Goal: Information Seeking & Learning: Learn about a topic

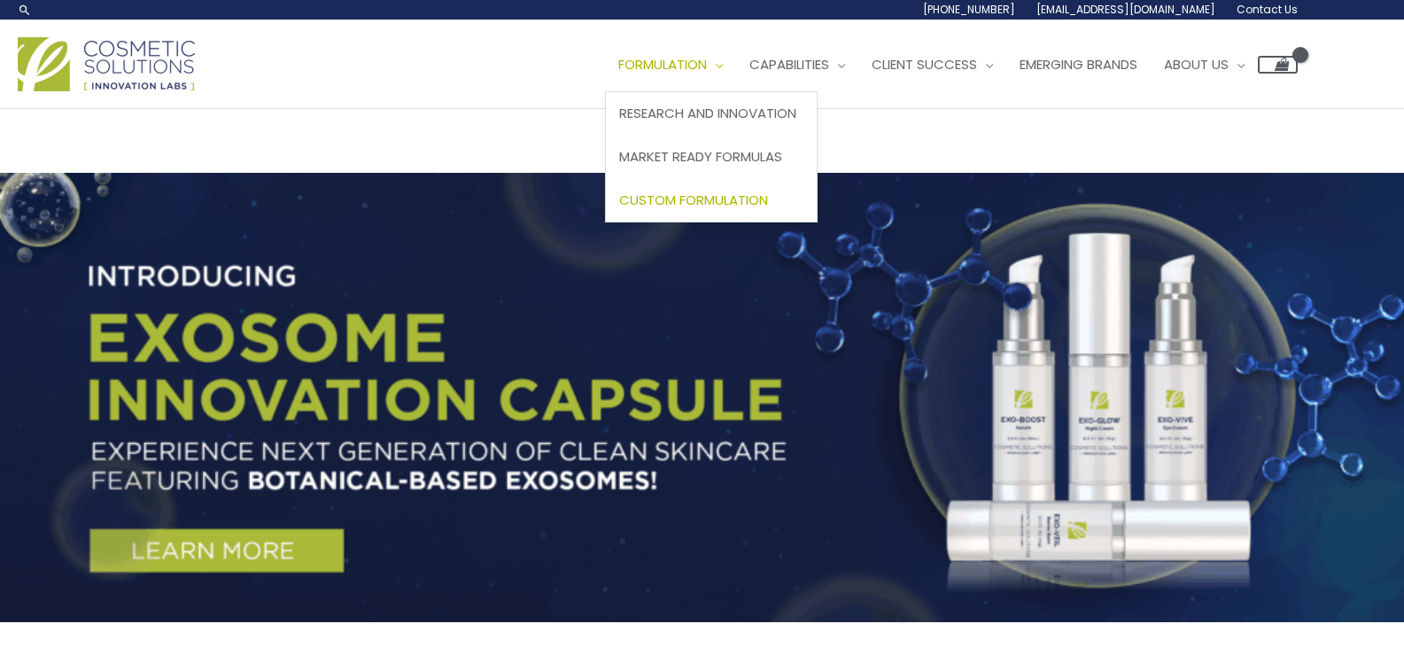
click at [716, 206] on span "Custom Formulation" at bounding box center [693, 199] width 149 height 19
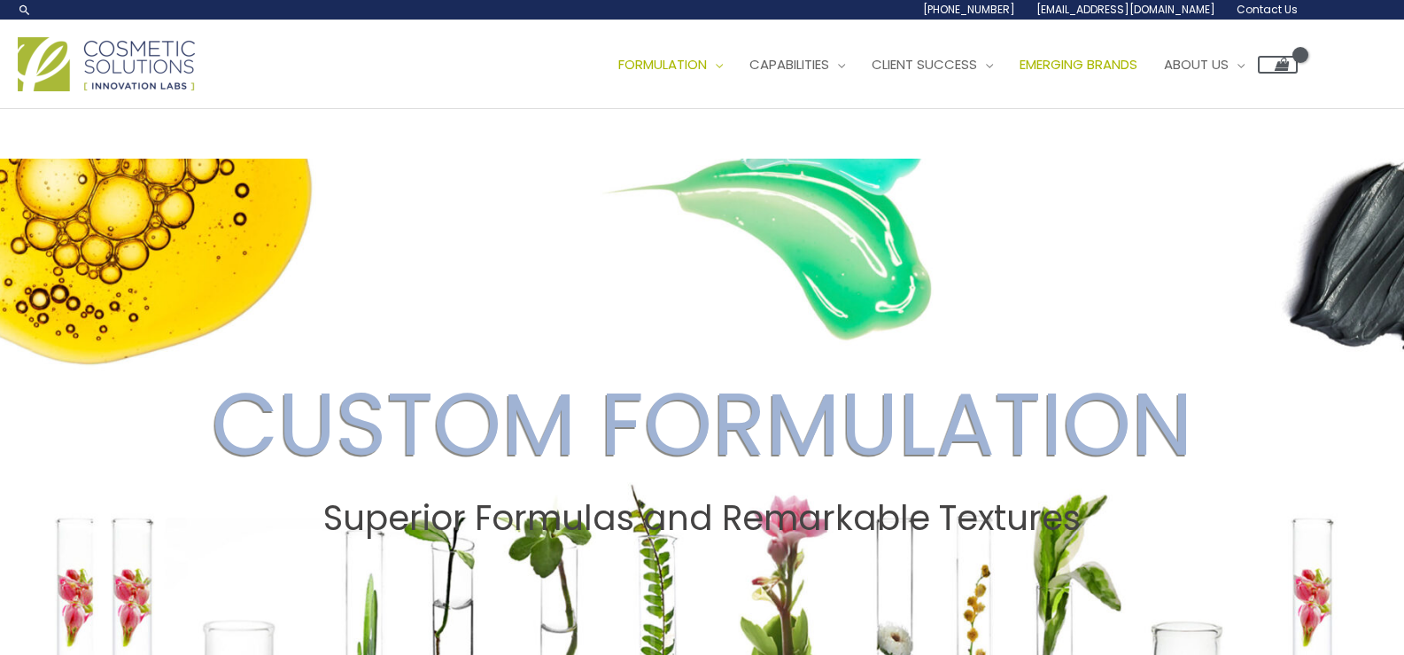
click at [1137, 68] on span "Emerging Brands" at bounding box center [1079, 64] width 118 height 19
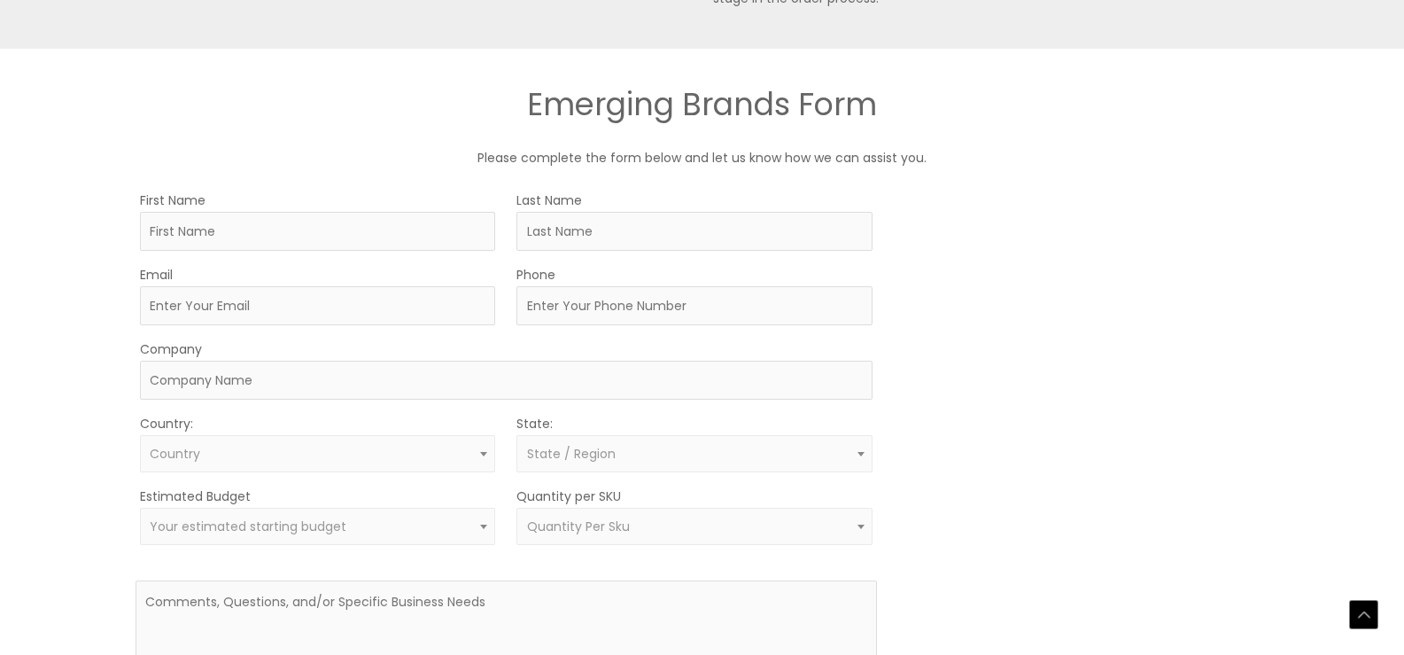
scroll to position [974, 0]
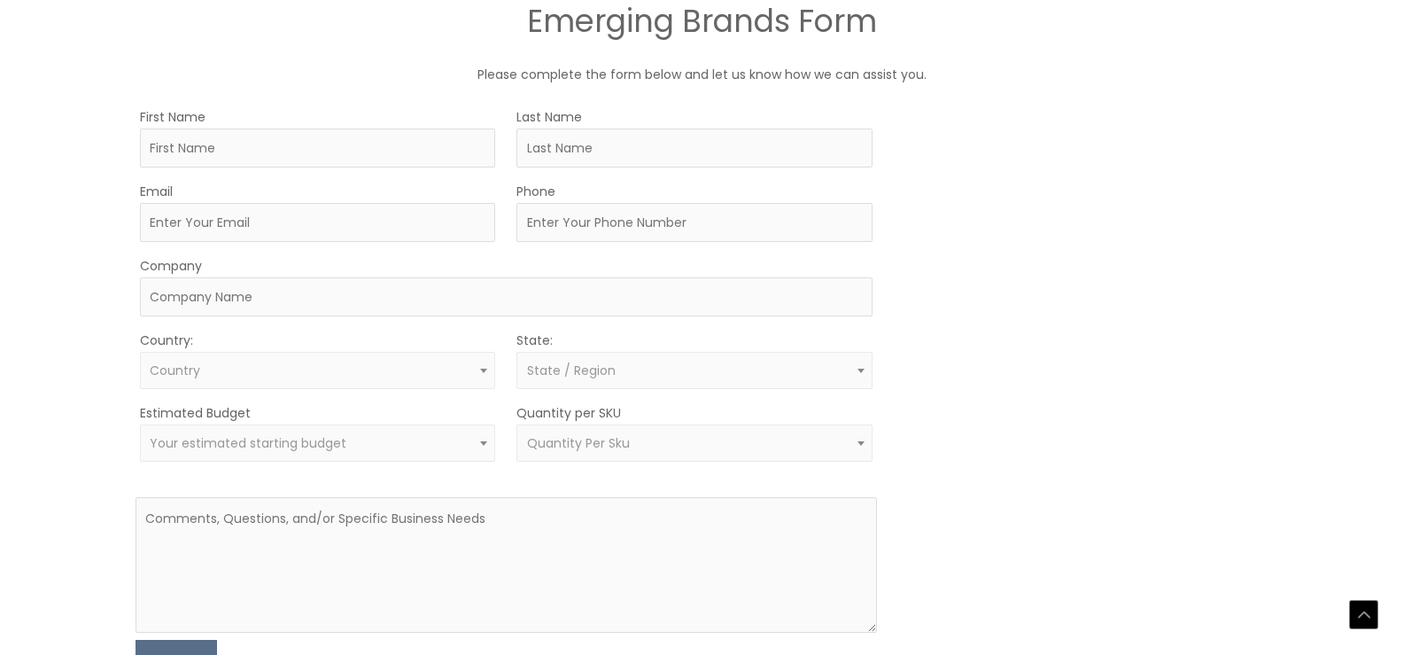
click at [398, 449] on span "Your estimated starting budget" at bounding box center [318, 443] width 336 height 17
click at [1043, 321] on div "MOQ TRIGGER STEP 2 TRIGGER" at bounding box center [1083, 393] width 371 height 577
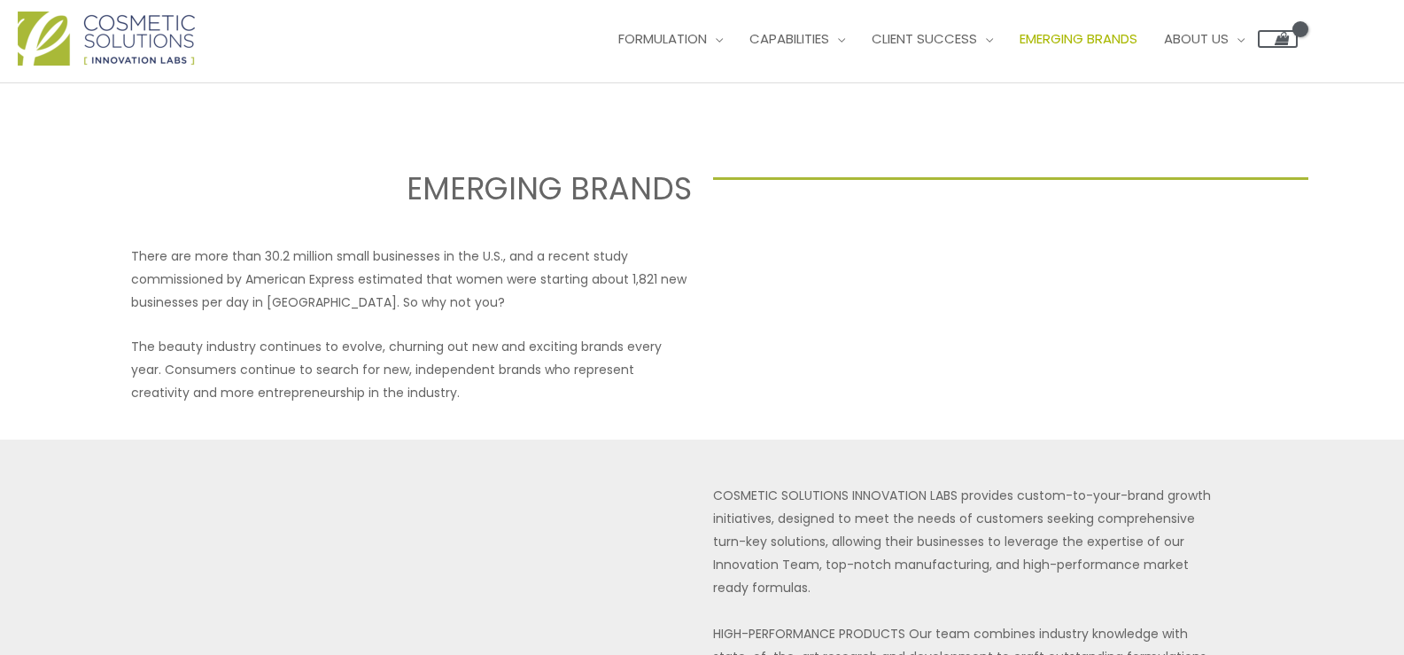
scroll to position [0, 0]
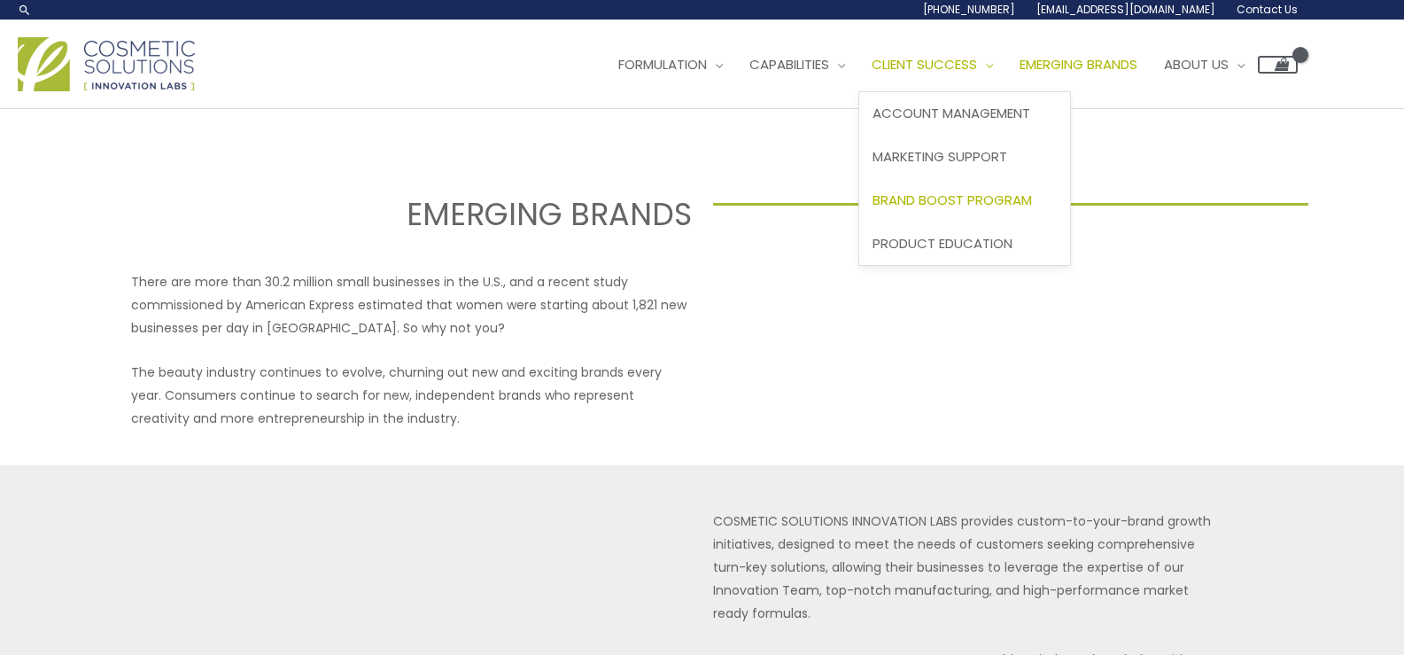
click at [980, 207] on span "Brand Boost Program" at bounding box center [951, 199] width 159 height 19
